Goal: Information Seeking & Learning: Learn about a topic

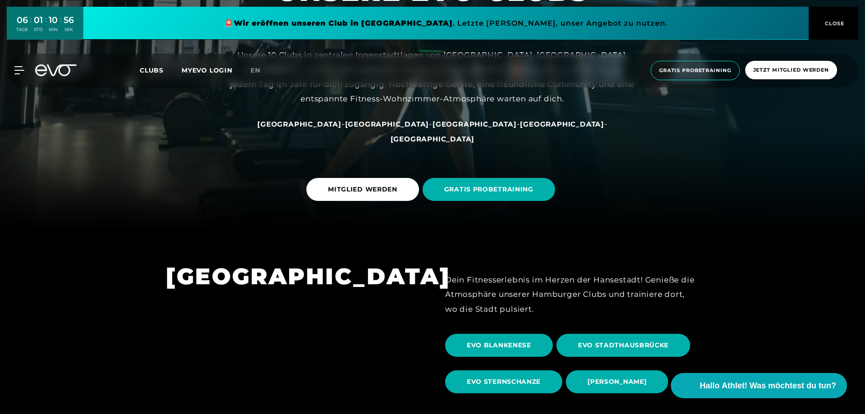
scroll to position [276, 0]
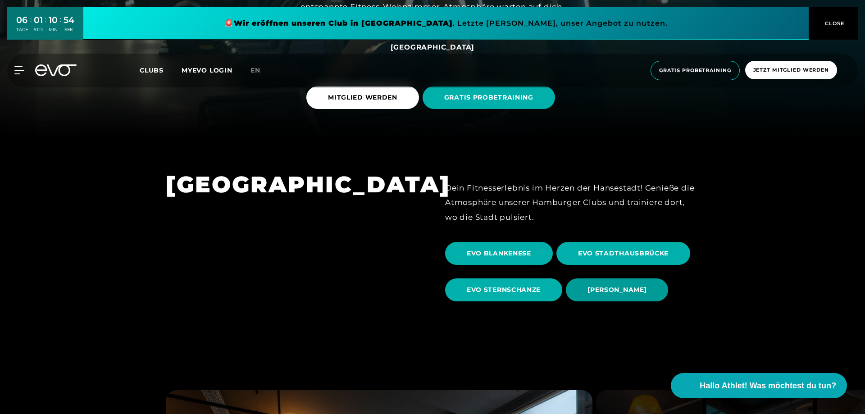
click at [625, 291] on span "[PERSON_NAME]" at bounding box center [617, 289] width 59 height 9
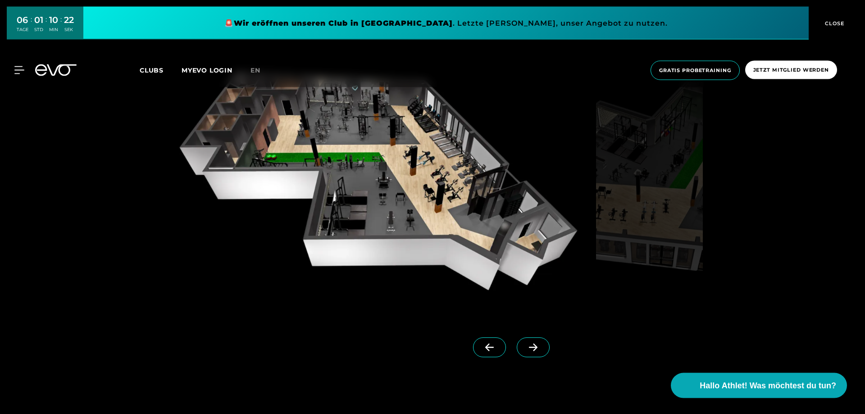
scroll to position [919, 0]
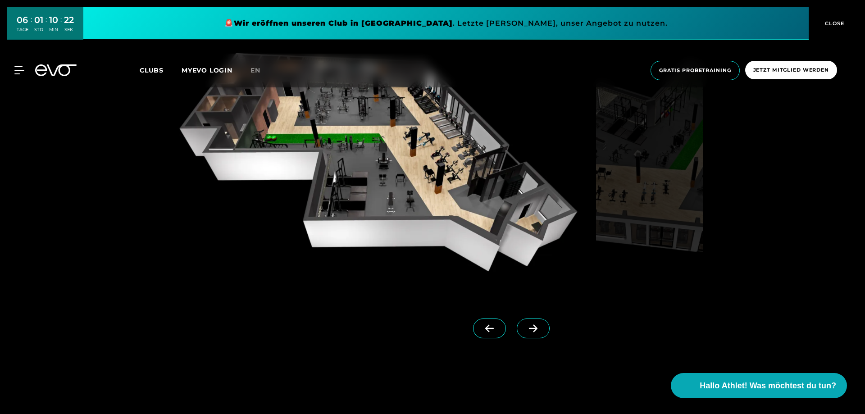
click at [534, 328] on icon at bounding box center [534, 329] width 16 height 8
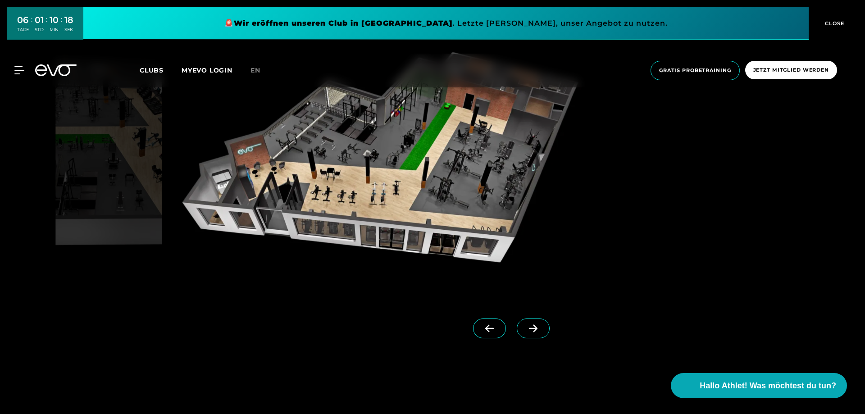
click at [534, 328] on icon at bounding box center [534, 329] width 16 height 8
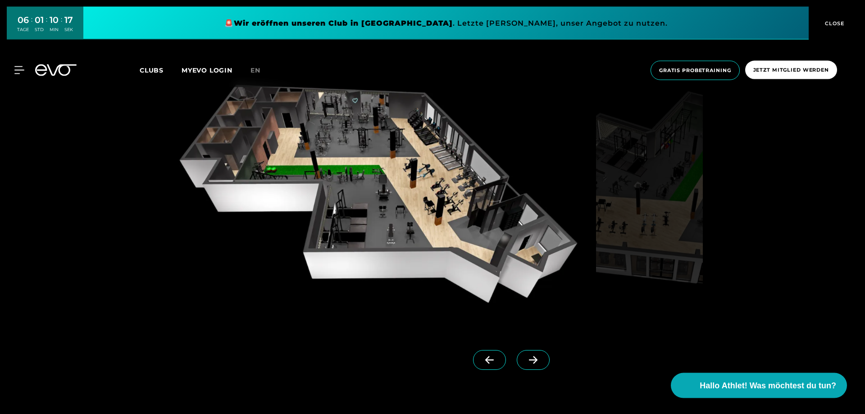
scroll to position [873, 0]
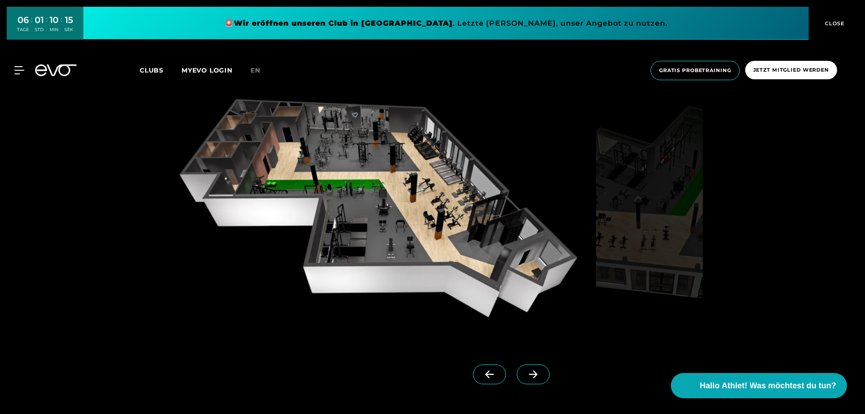
click at [536, 368] on span at bounding box center [533, 375] width 33 height 20
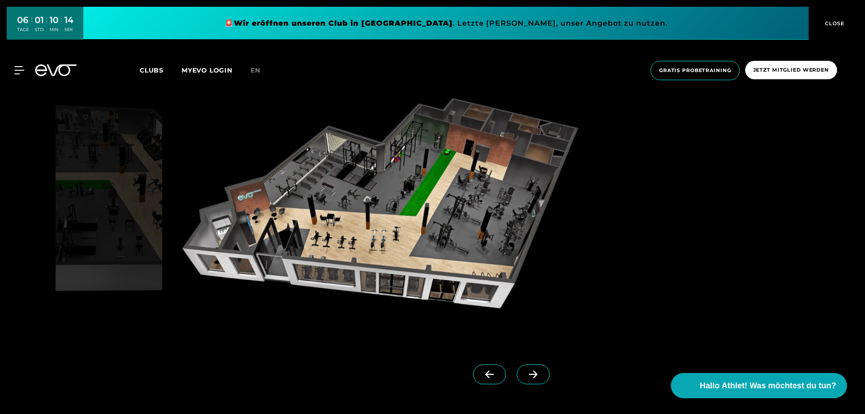
click at [491, 370] on icon at bounding box center [490, 374] width 16 height 8
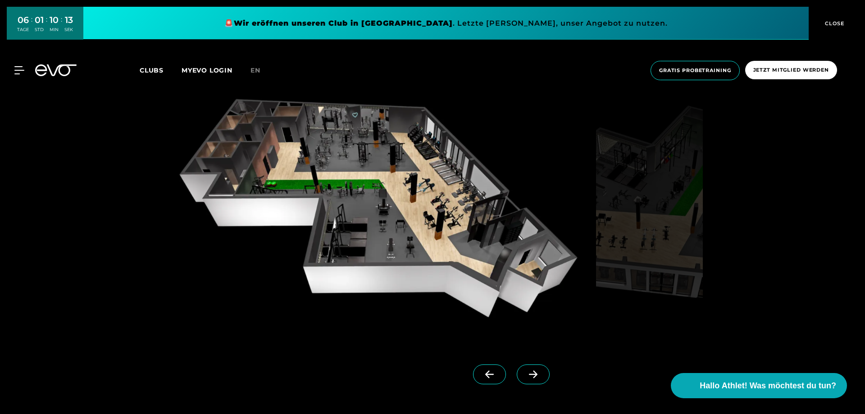
click at [535, 372] on icon at bounding box center [534, 374] width 16 height 8
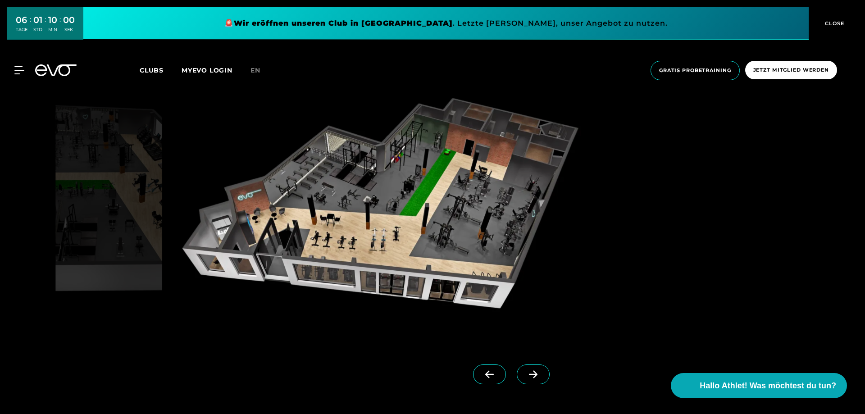
click at [491, 374] on icon at bounding box center [489, 375] width 9 height 8
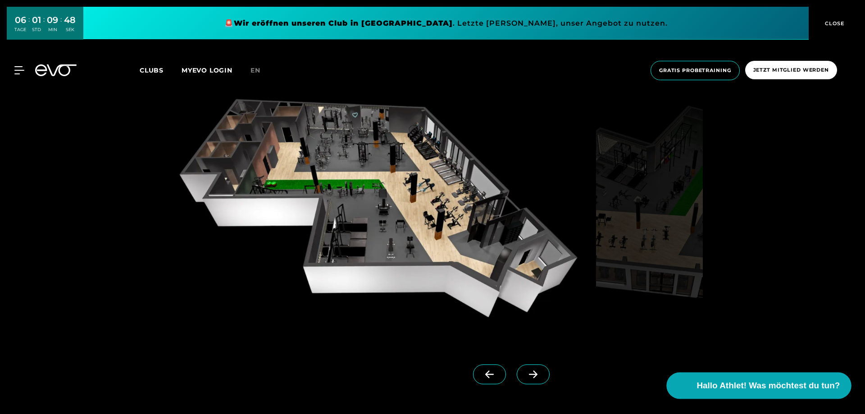
click at [742, 386] on span "Hallo Athlet! Was möchtest du tun?" at bounding box center [768, 386] width 143 height 13
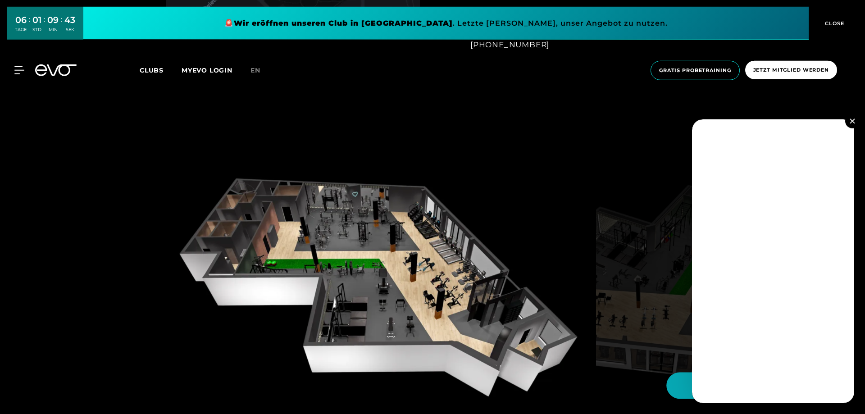
scroll to position [782, 0]
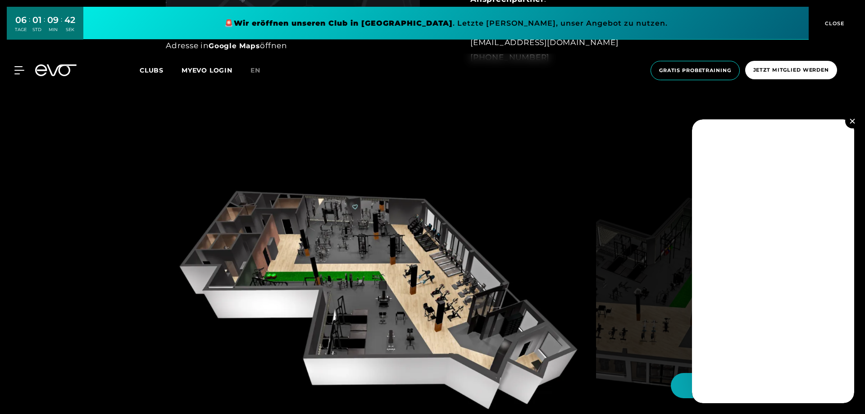
click at [853, 119] on img at bounding box center [852, 121] width 5 height 5
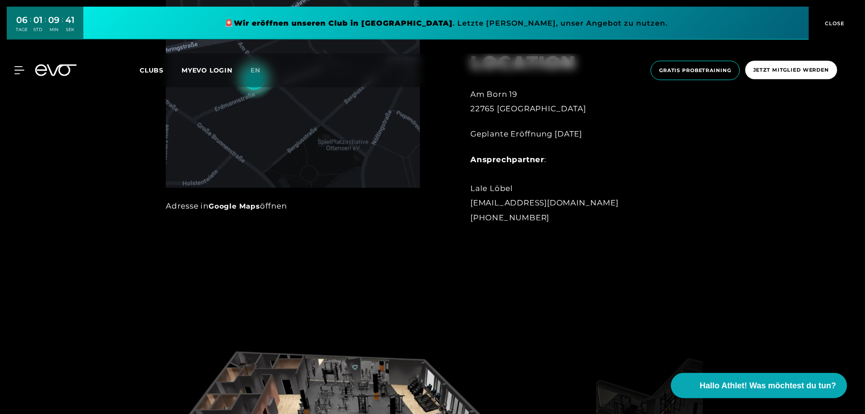
scroll to position [552, 0]
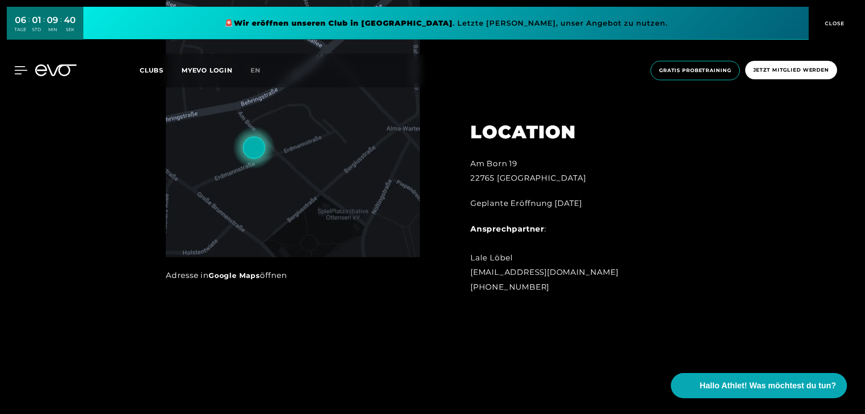
click at [11, 67] on div at bounding box center [13, 70] width 27 height 8
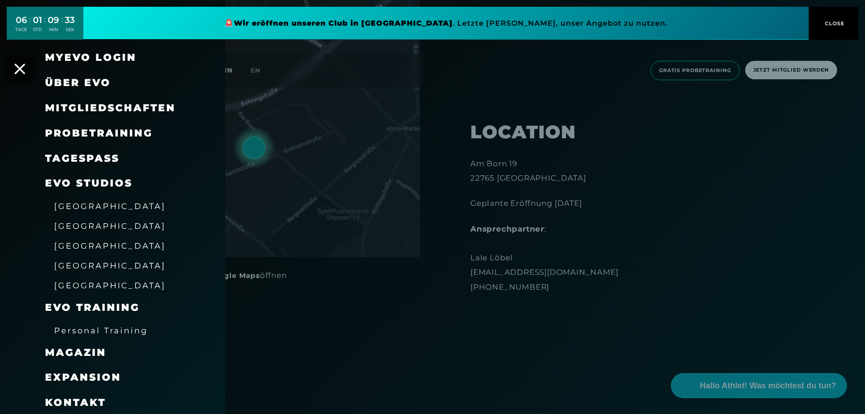
scroll to position [27, 0]
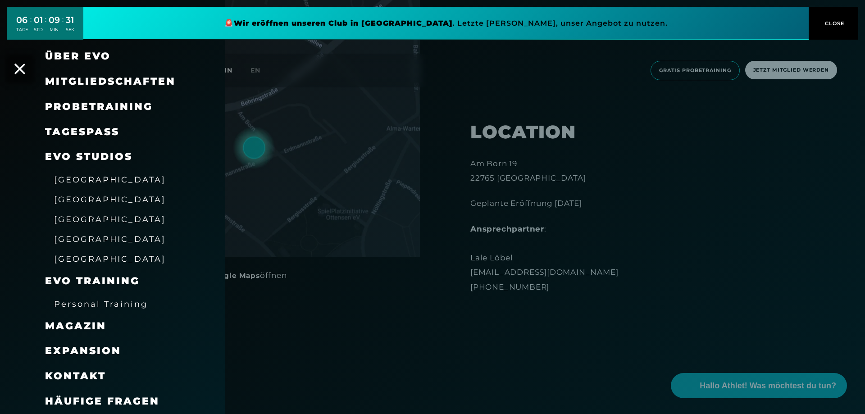
click at [94, 281] on span "EVO Training" at bounding box center [92, 281] width 95 height 12
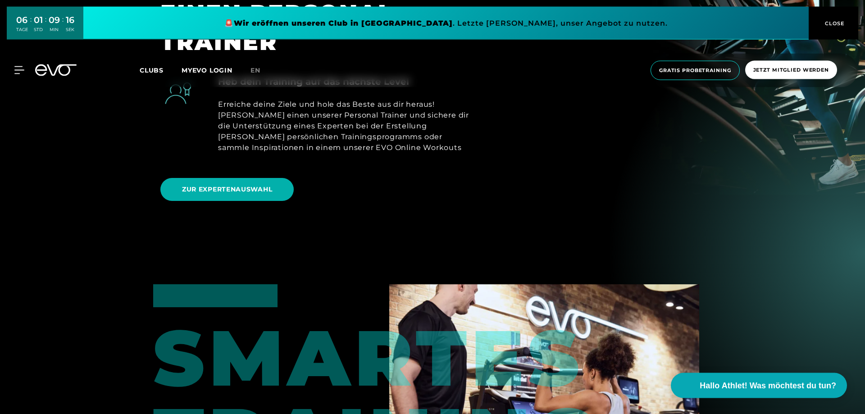
scroll to position [553, 0]
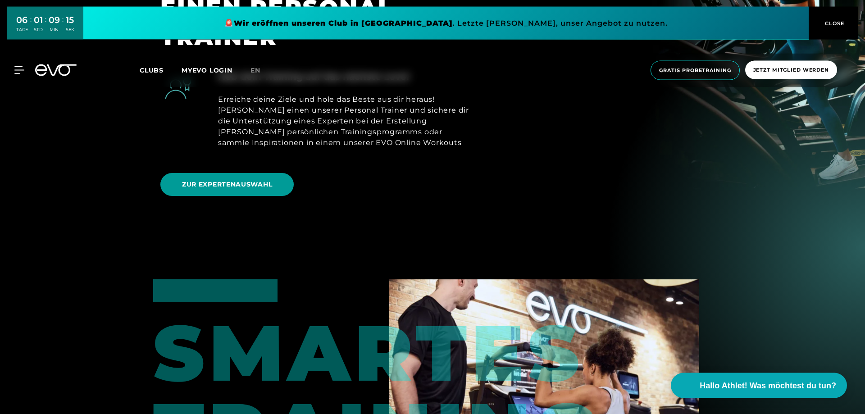
click at [216, 180] on span "ZUR EXPERTENAUSWAHL" at bounding box center [227, 184] width 90 height 9
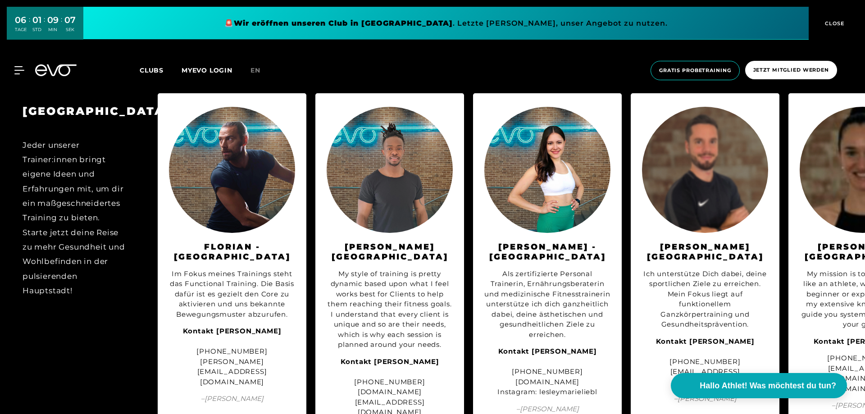
scroll to position [1011, 0]
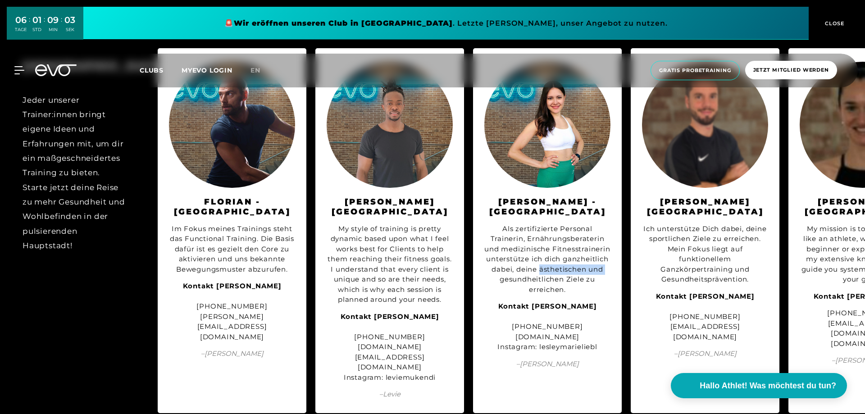
drag, startPoint x: 588, startPoint y: 272, endPoint x: 507, endPoint y: 274, distance: 81.2
click at [507, 274] on div "Als zertifizierte Personal Trainerin, Ernährungsberaterin und medizinische Fitn…" at bounding box center [548, 259] width 126 height 71
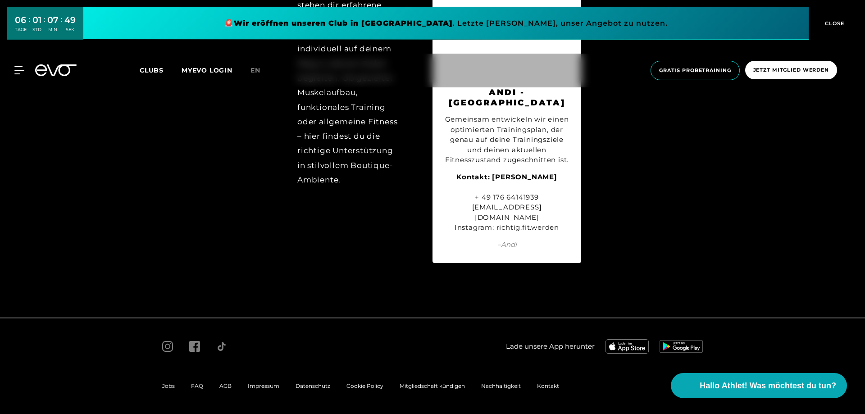
scroll to position [4589, 0]
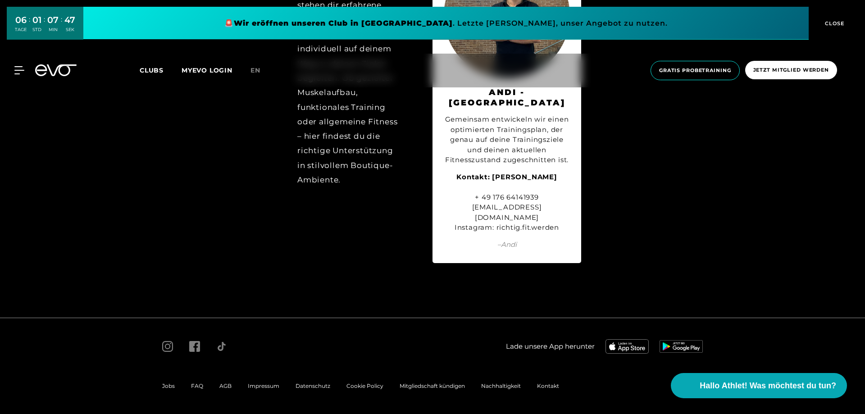
click at [361, 18] on link at bounding box center [446, 23] width 726 height 33
